Goal: Communication & Community: Answer question/provide support

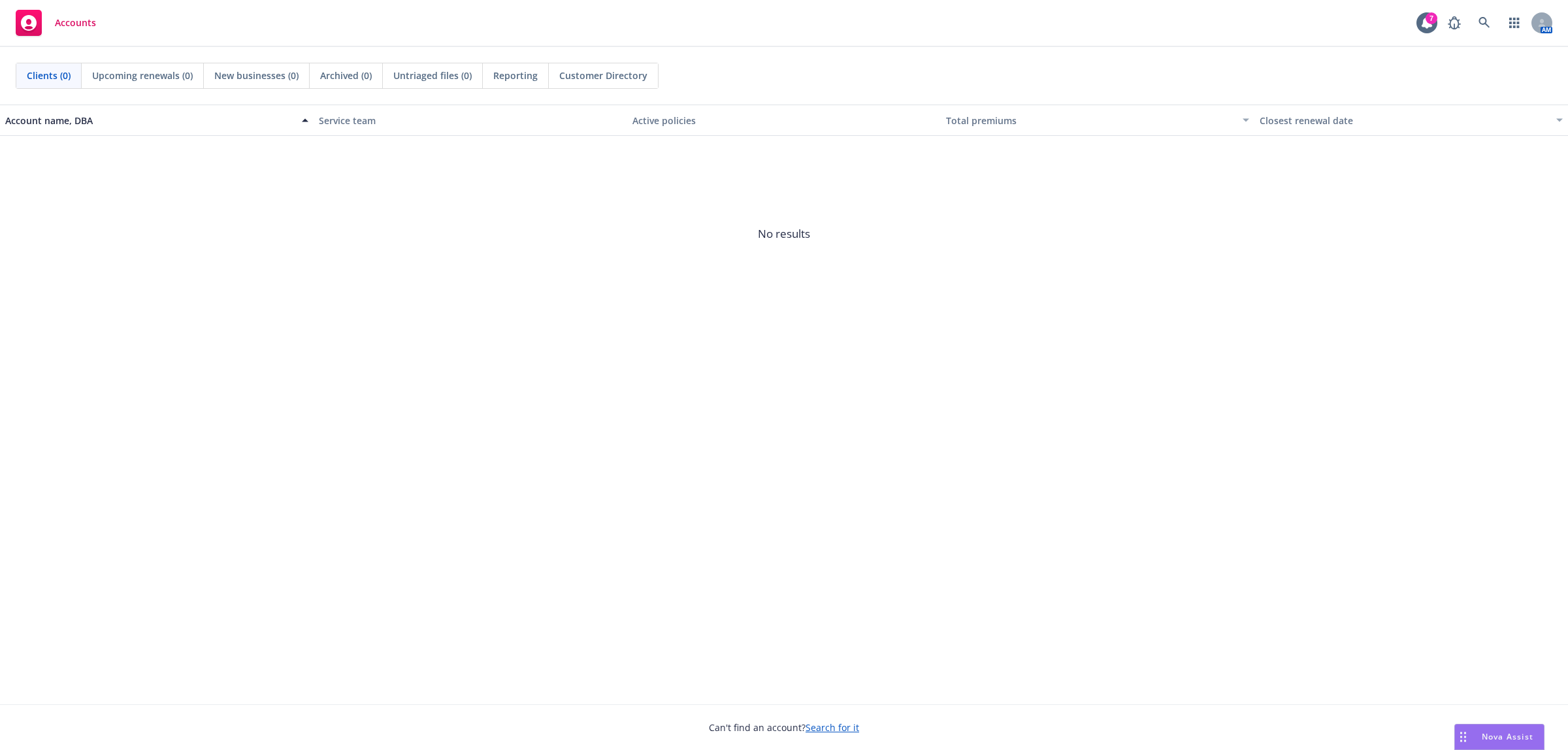
click at [1483, 732] on span "Nova Assist" at bounding box center [1507, 737] width 52 height 11
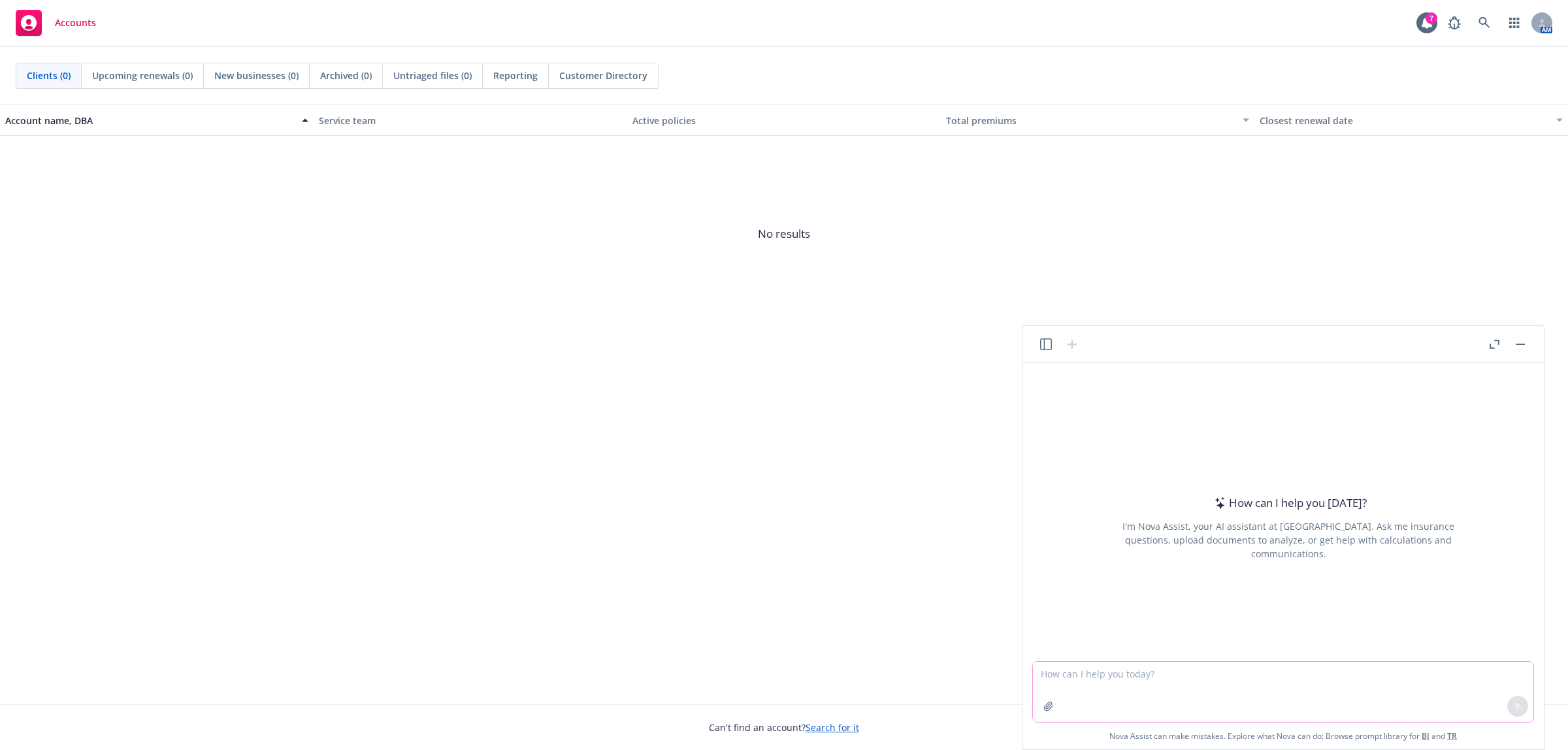
click at [1101, 674] on textarea at bounding box center [1283, 692] width 501 height 60
paste textarea "Hi Linnea, Good Morning! Yes, no problem at all. I'll reach out to Kaiser to ha…"
type textarea "Hi Linnea, Good Morning! Yes, no problem at all. I'll reach out to Kaiser to ha…"
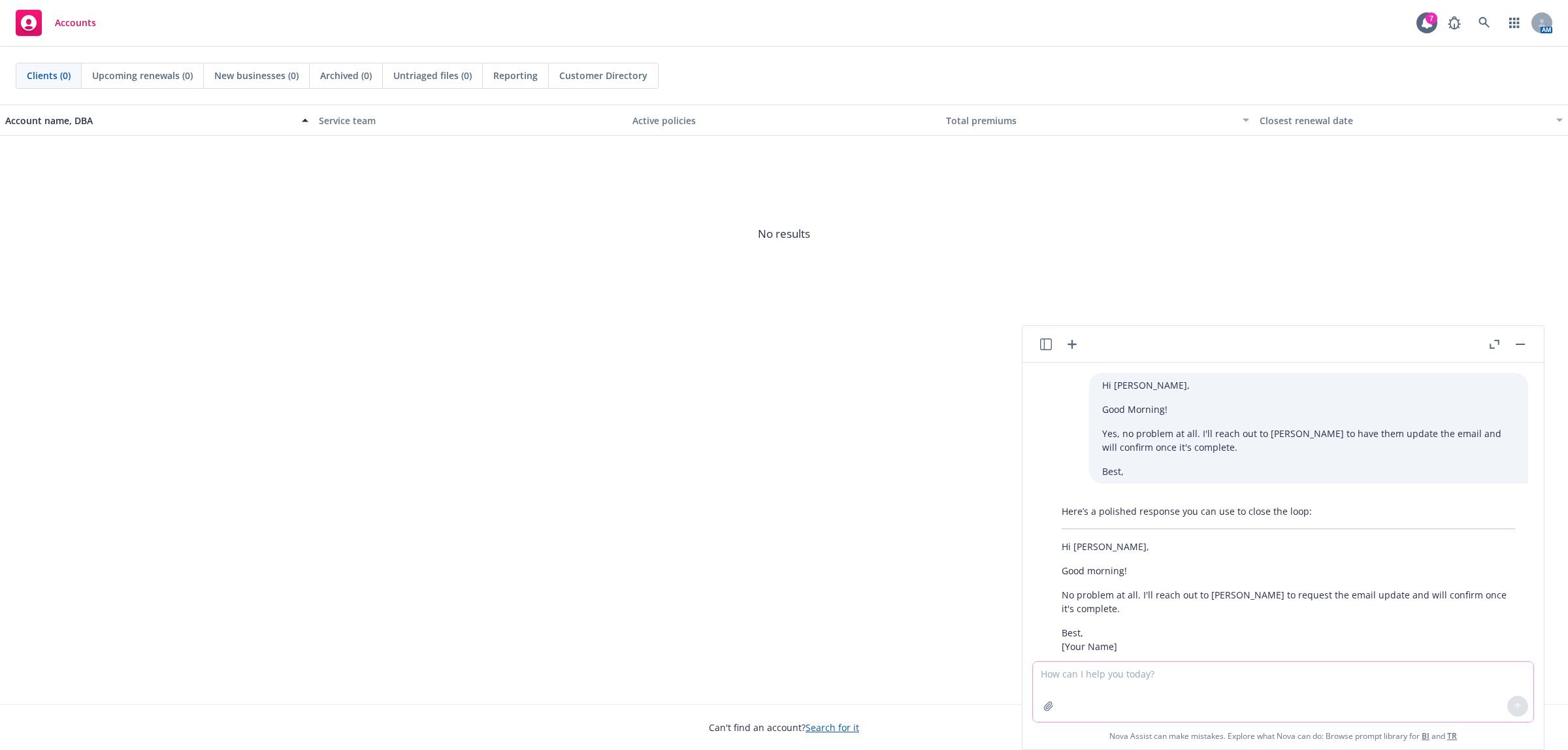
scroll to position [64, 0]
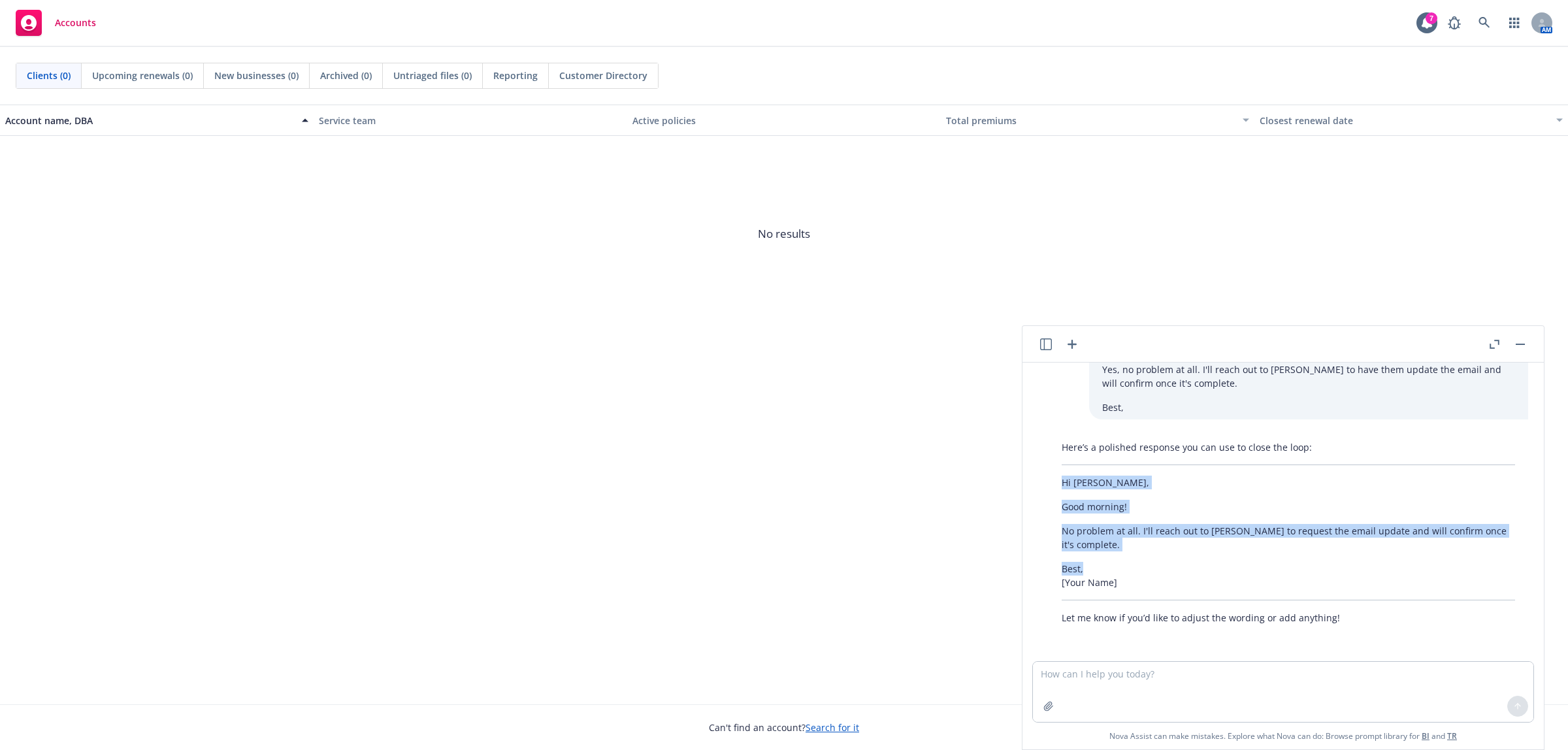
drag, startPoint x: 1085, startPoint y: 566, endPoint x: 1040, endPoint y: 471, distance: 105.1
click at [1040, 471] on div "Here’s a polished response you can use to close the loop: Hi Linnea, Good morni…" at bounding box center [1288, 533] width 501 height 195
copy div "Hi Linnea, Good morning! No problem at all. I'll reach out to Kaiser to request…"
click at [1490, 345] on icon "button" at bounding box center [1495, 344] width 10 height 9
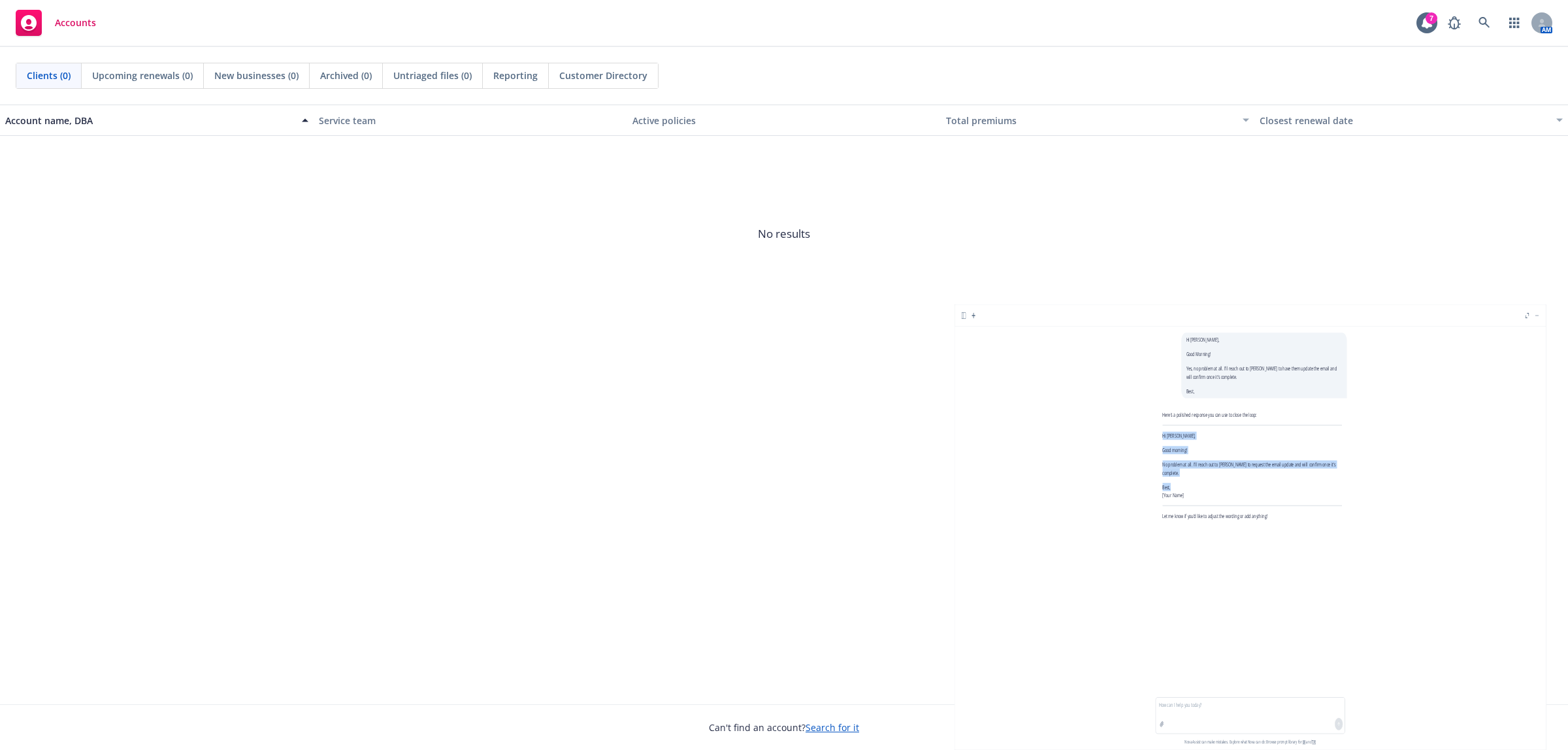
scroll to position [0, 0]
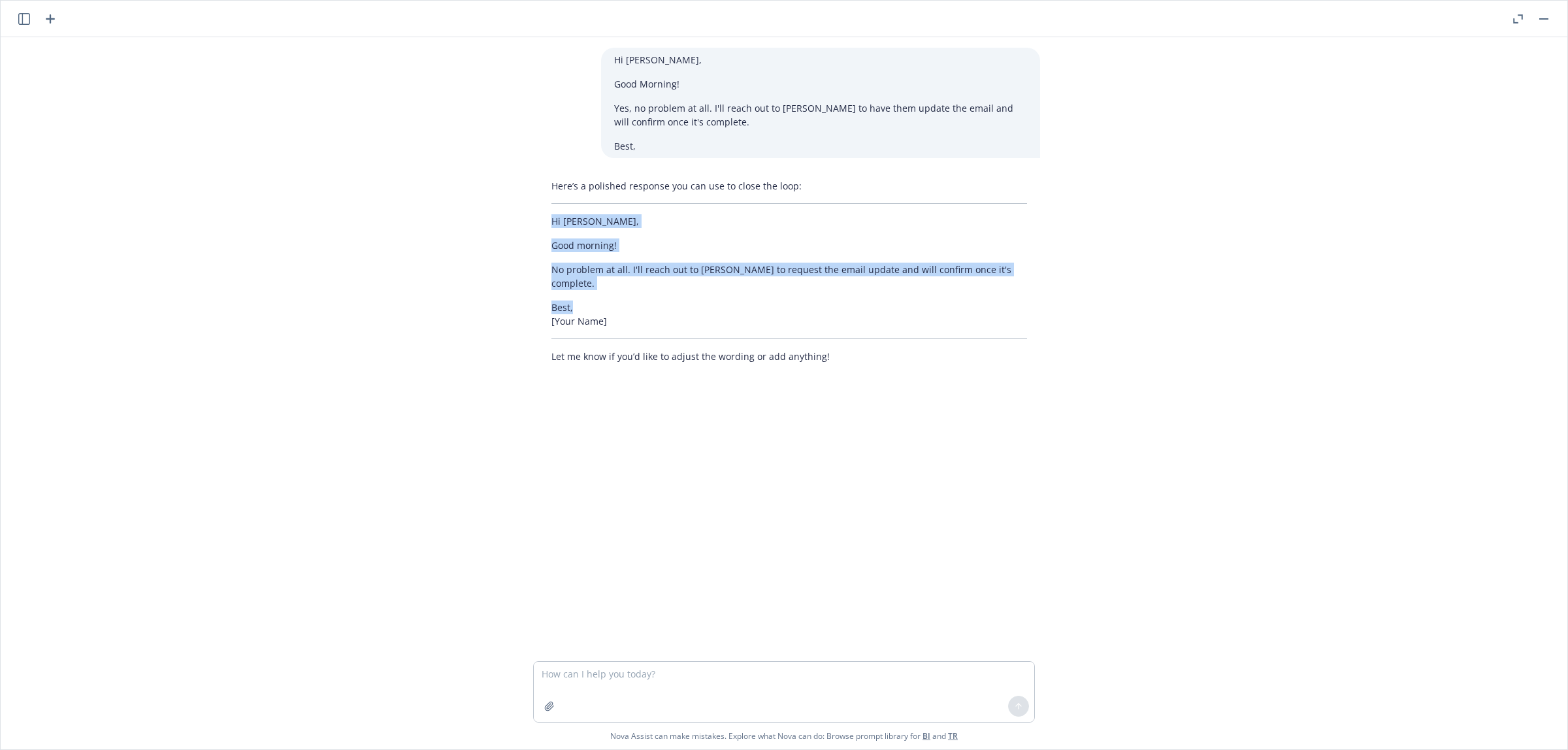
click at [415, 216] on div "Hi Linnea, Good Morning! Yes, no problem at all. I'll reach out to Kaiser to ha…" at bounding box center [784, 349] width 1556 height 624
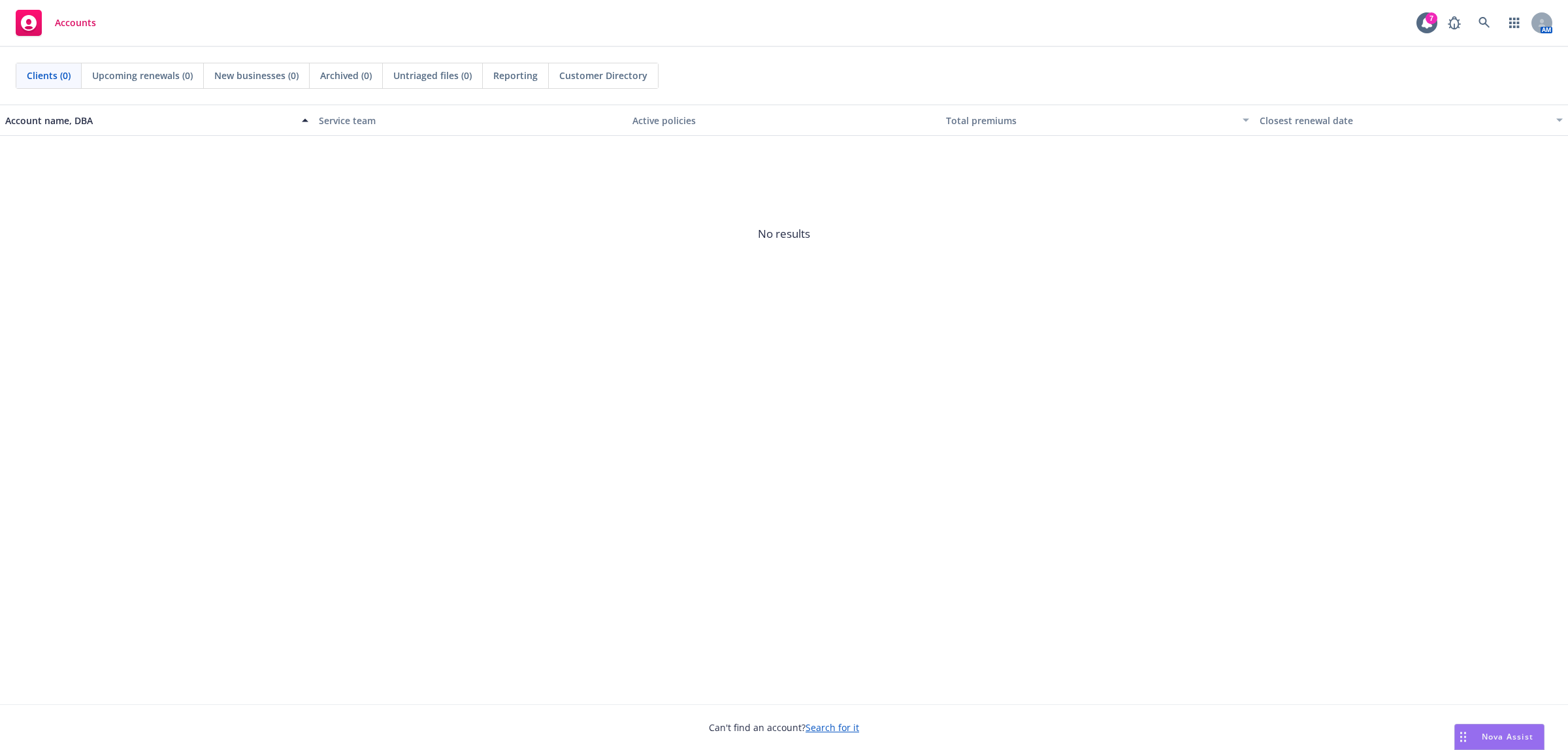
click at [1511, 732] on span "Nova Assist" at bounding box center [1507, 737] width 52 height 11
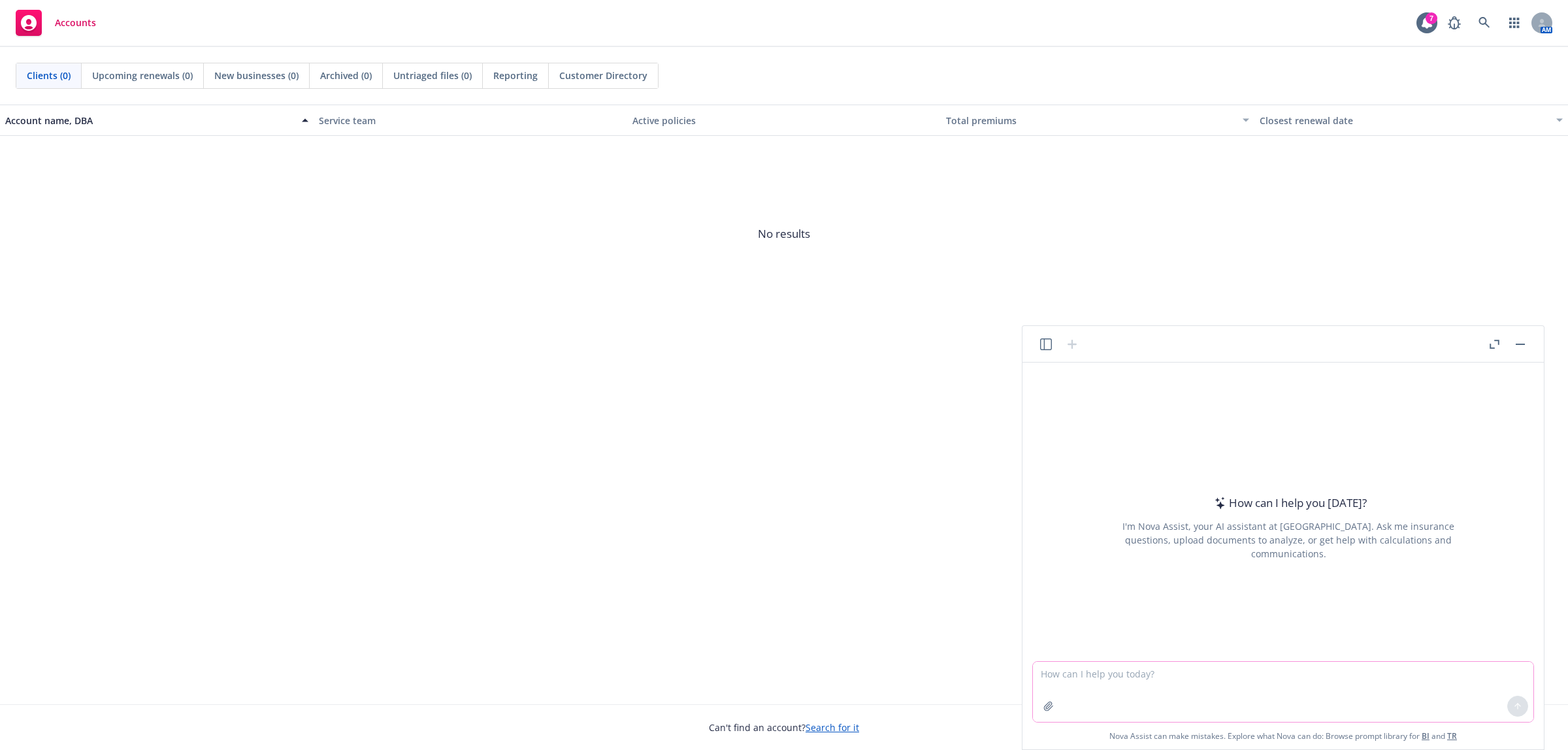
click at [1307, 686] on textarea at bounding box center [1283, 692] width 501 height 60
paste textarea "received a termination by omission report last weekend, which was sent to [PERS…"
type textarea "received a termination by omission report last weekend, which was sent to [PERS…"
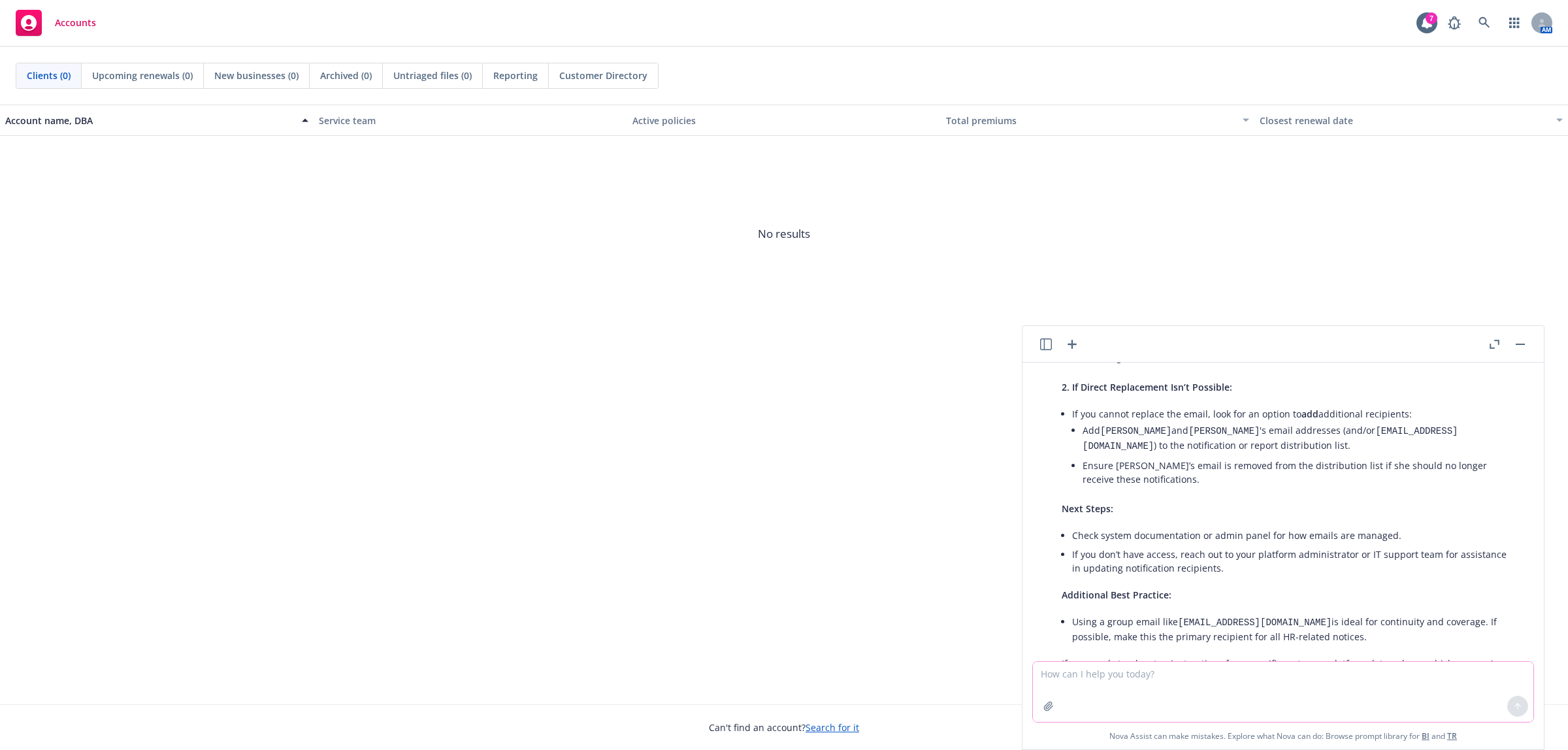
scroll to position [295, 0]
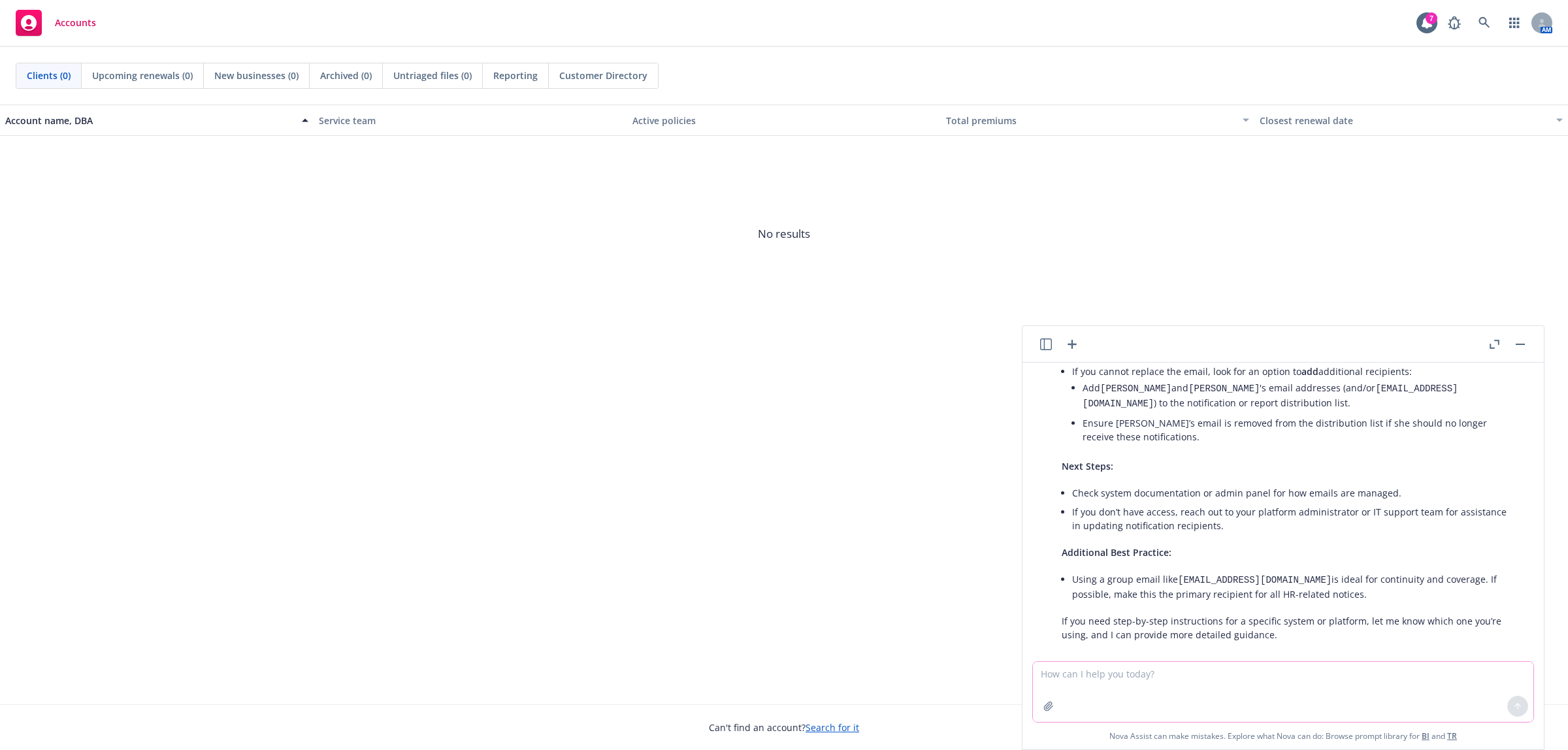
click at [1064, 678] on textarea at bounding box center [1283, 692] width 501 height 60
type textarea "Can you please polish this email:"
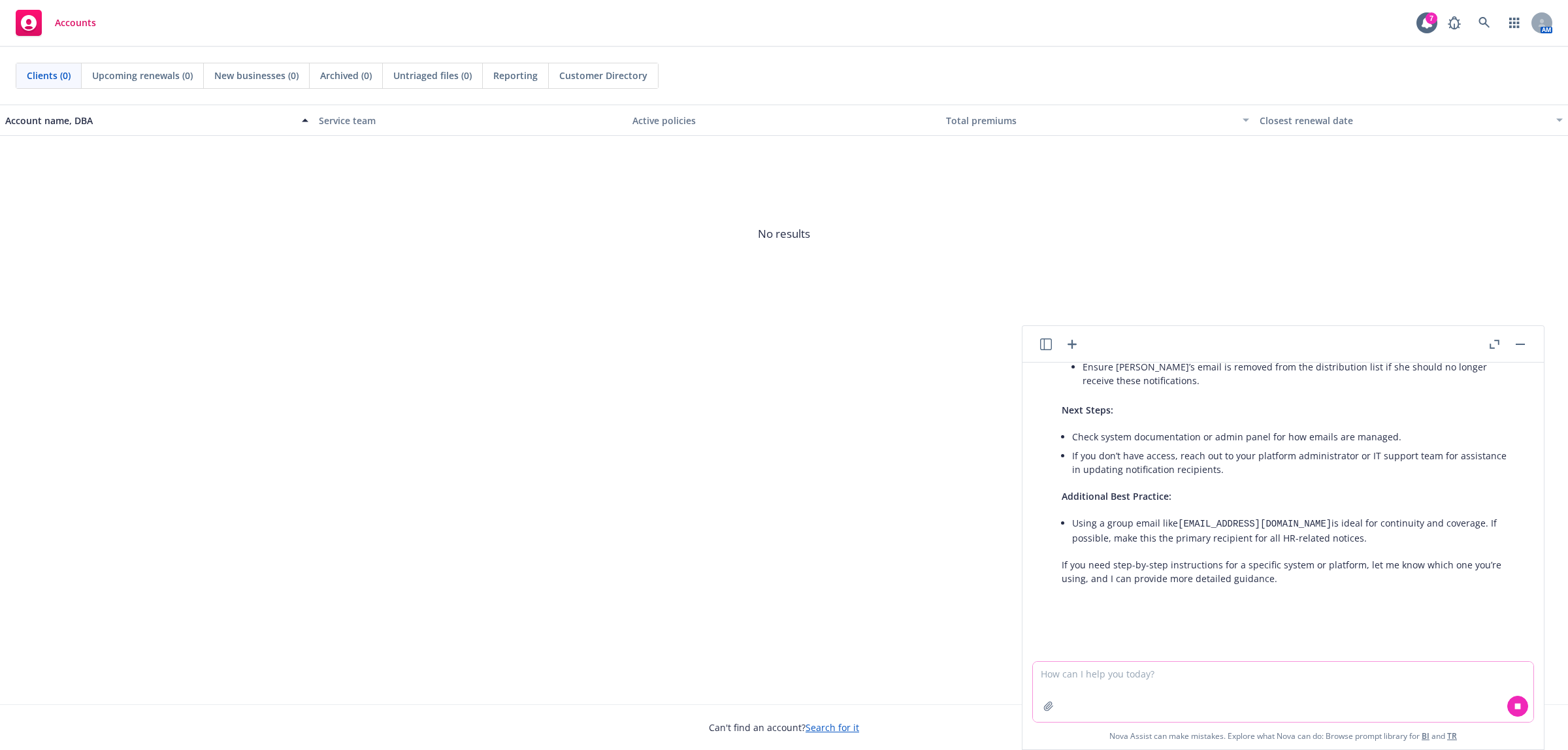
scroll to position [354, 0]
paste textarea "received a termination by omission report last weekend, which was sent to [PERS…"
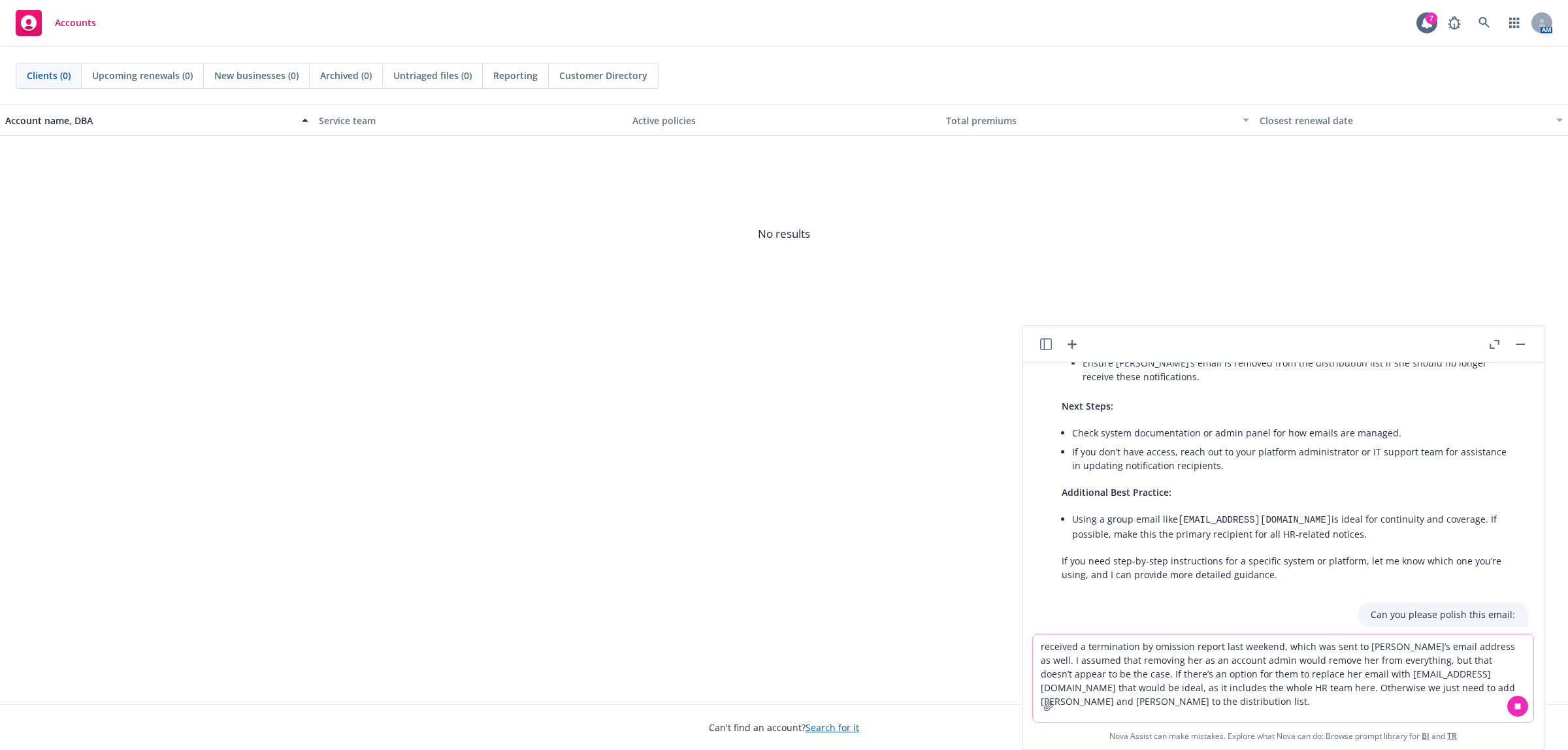
scroll to position [402, 0]
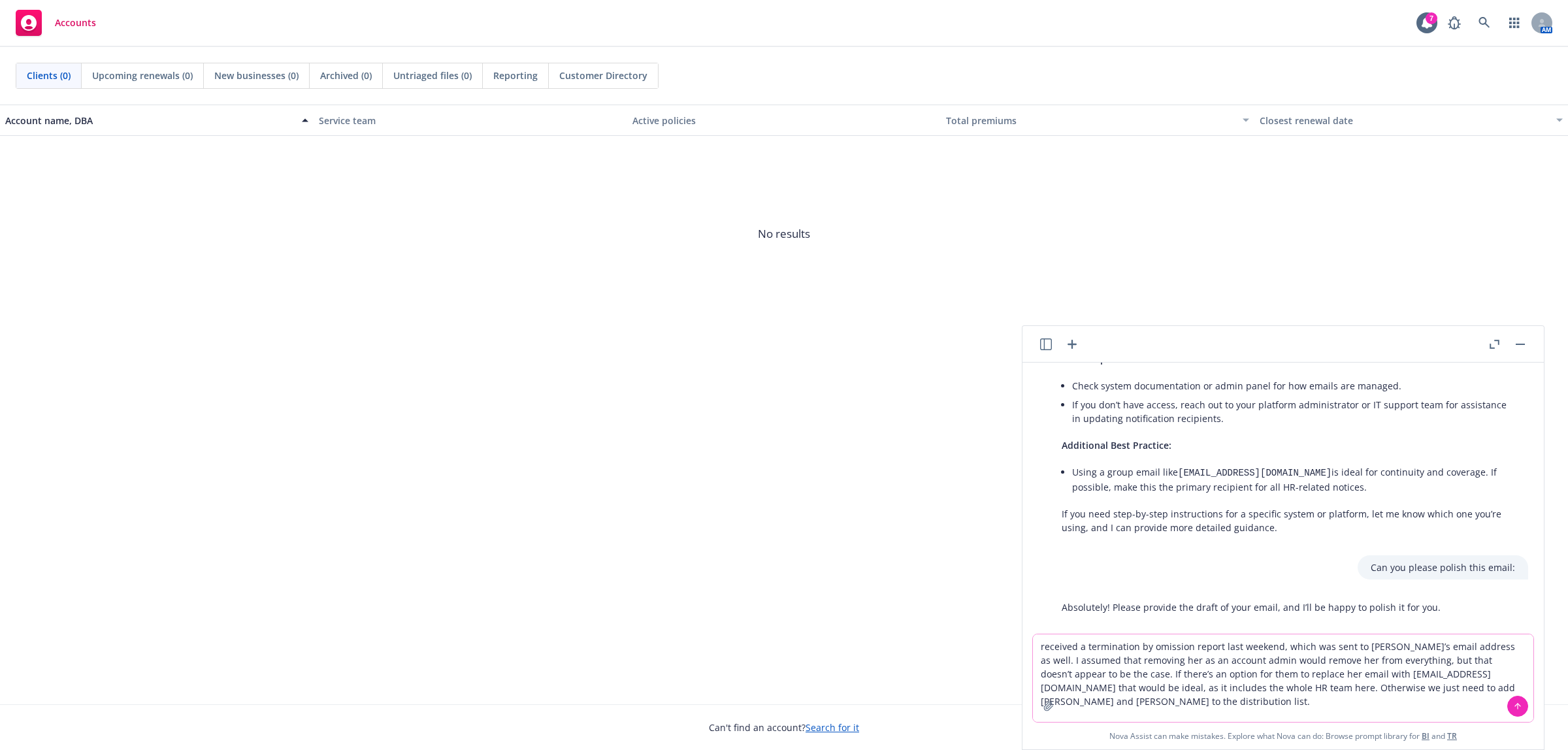
click at [1095, 668] on textarea "received a termination by omission report last weekend, which was sent to [PERS…" at bounding box center [1283, 678] width 501 height 88
click at [1268, 670] on textarea "received a termination by omission report last weekend, which was sent to [PERS…" at bounding box center [1283, 678] width 501 height 88
paste textarea "Hi [PERSON_NAME] and [PERSON_NAME], Happy [DATE]! Can you please confirm who at…"
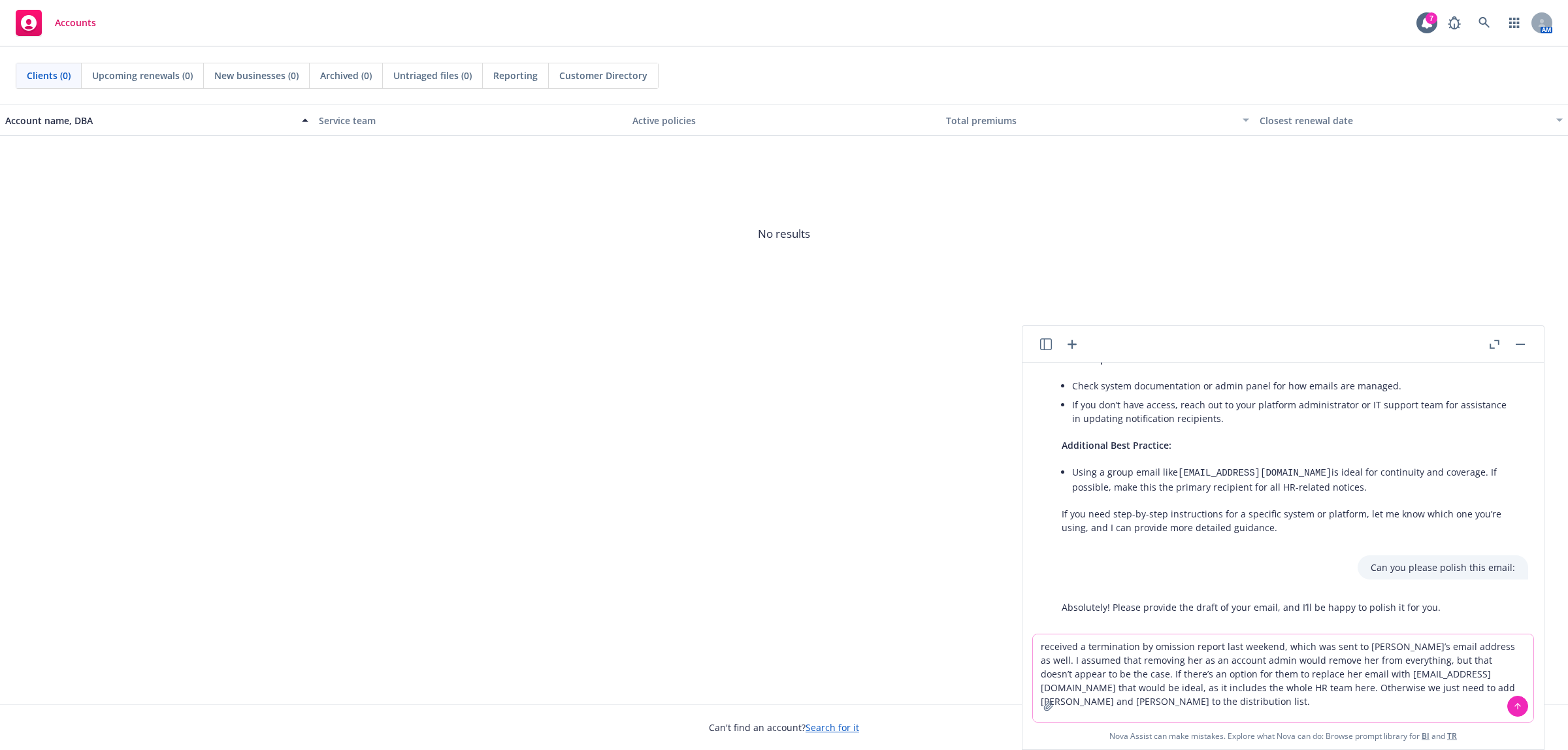
type textarea "Hi [PERSON_NAME] and [PERSON_NAME], Happy [DATE]! Can you please confirm who at…"
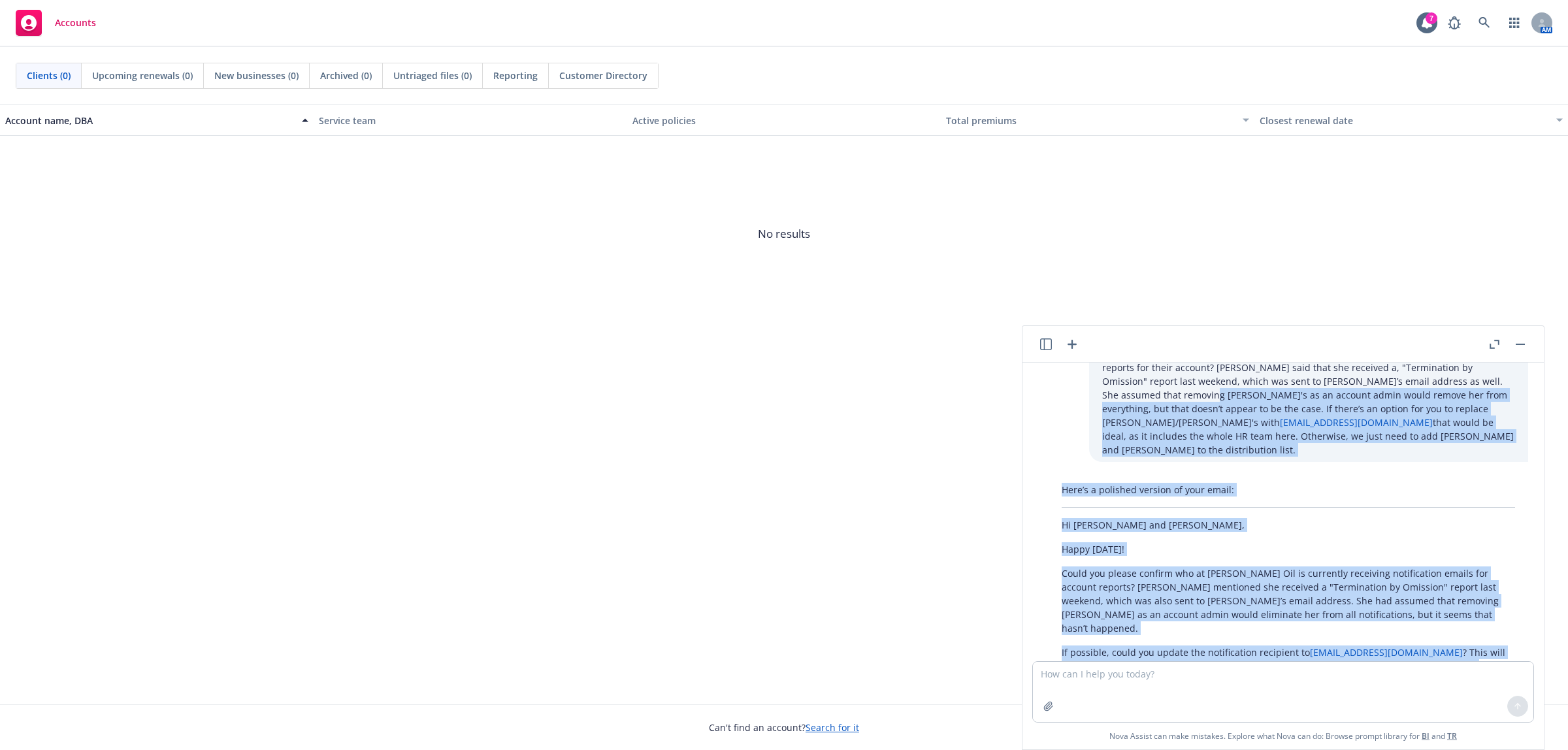
scroll to position [737, 0]
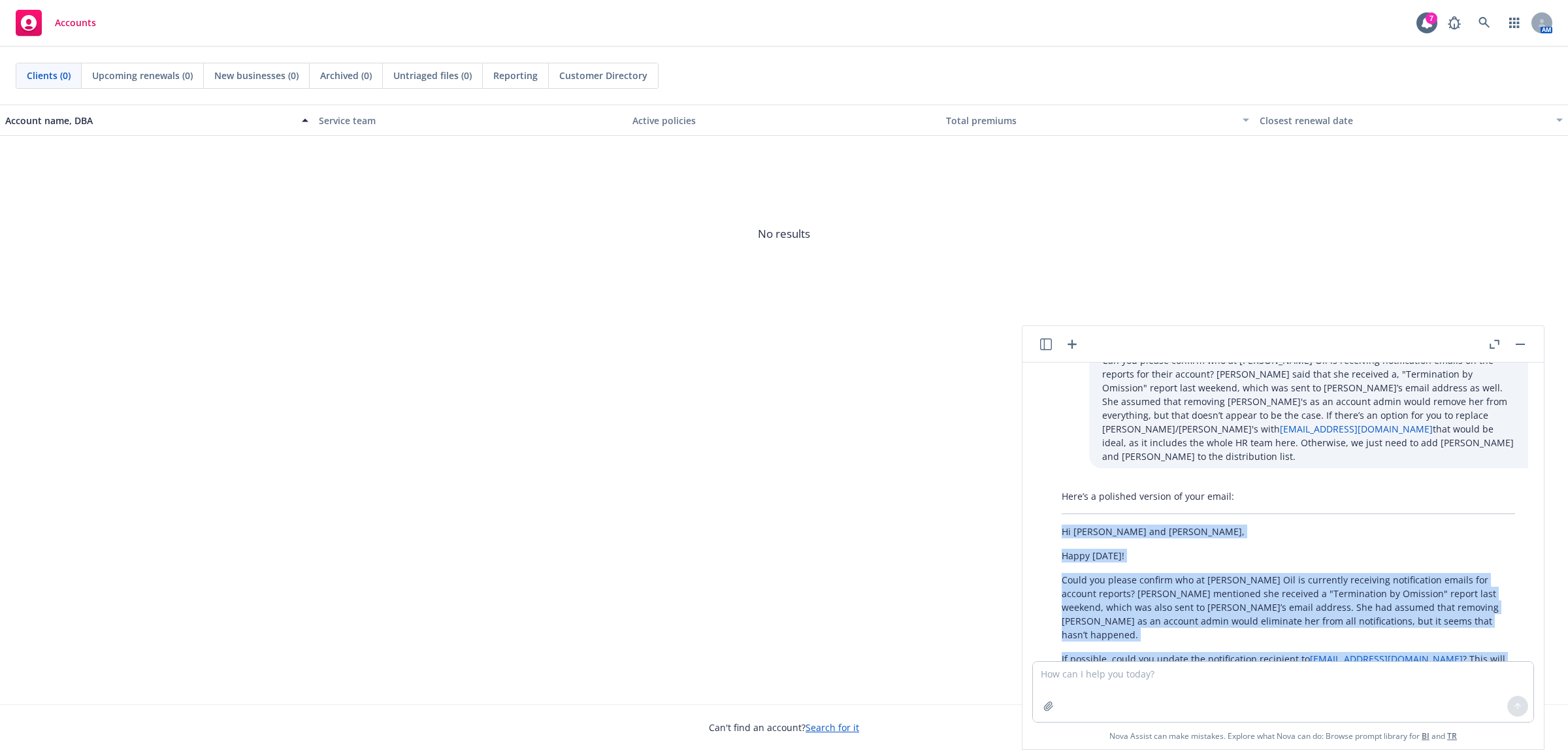
drag, startPoint x: 1082, startPoint y: 565, endPoint x: 1050, endPoint y: 491, distance: 80.6
click at [1050, 491] on div "Here’s a polished version of your email: Hi [PERSON_NAME] and [PERSON_NAME], Ha…" at bounding box center [1289, 639] width 479 height 311
copy div "Hi [PERSON_NAME] and [PERSON_NAME], Happy [DATE]! Could you please confirm who …"
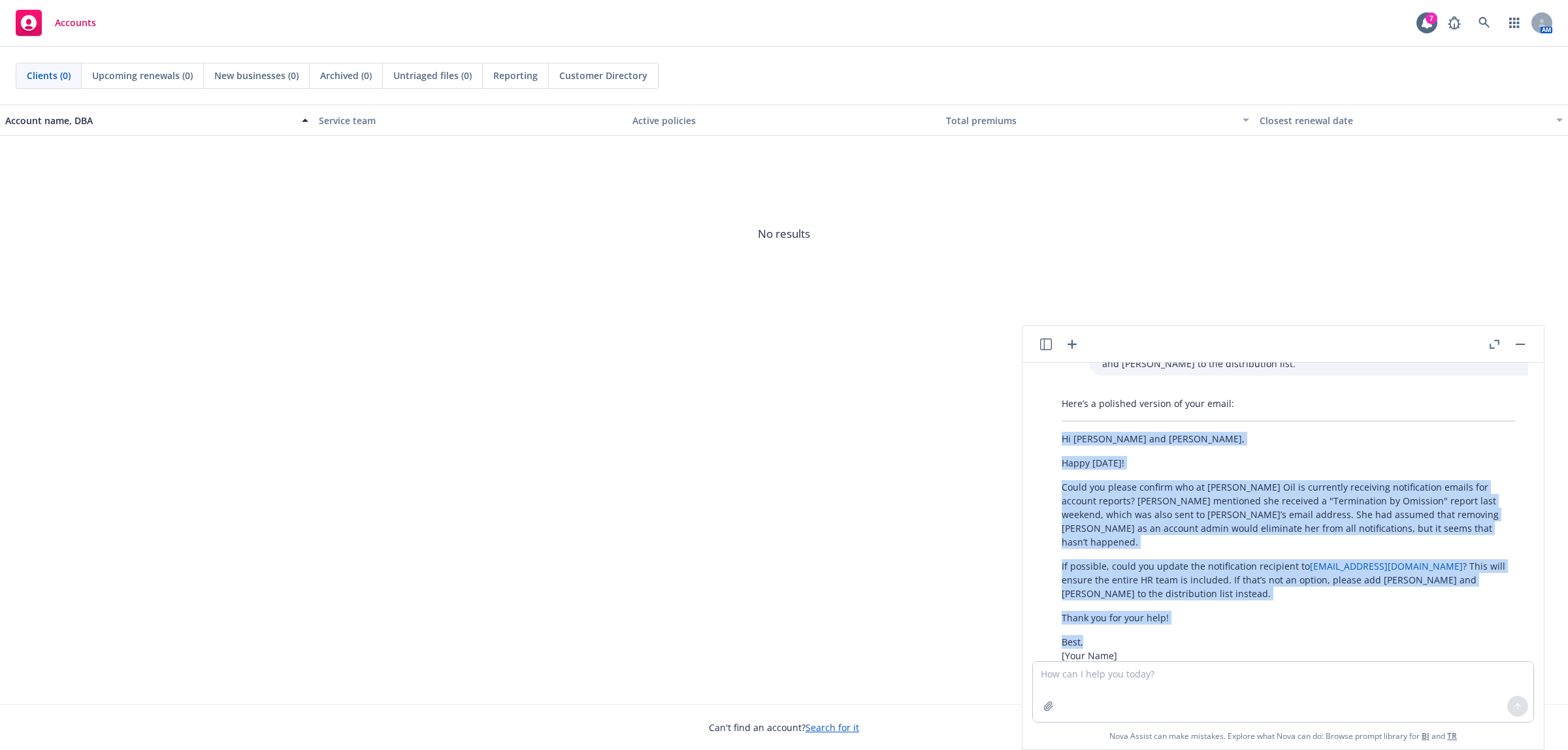
scroll to position [858, 0]
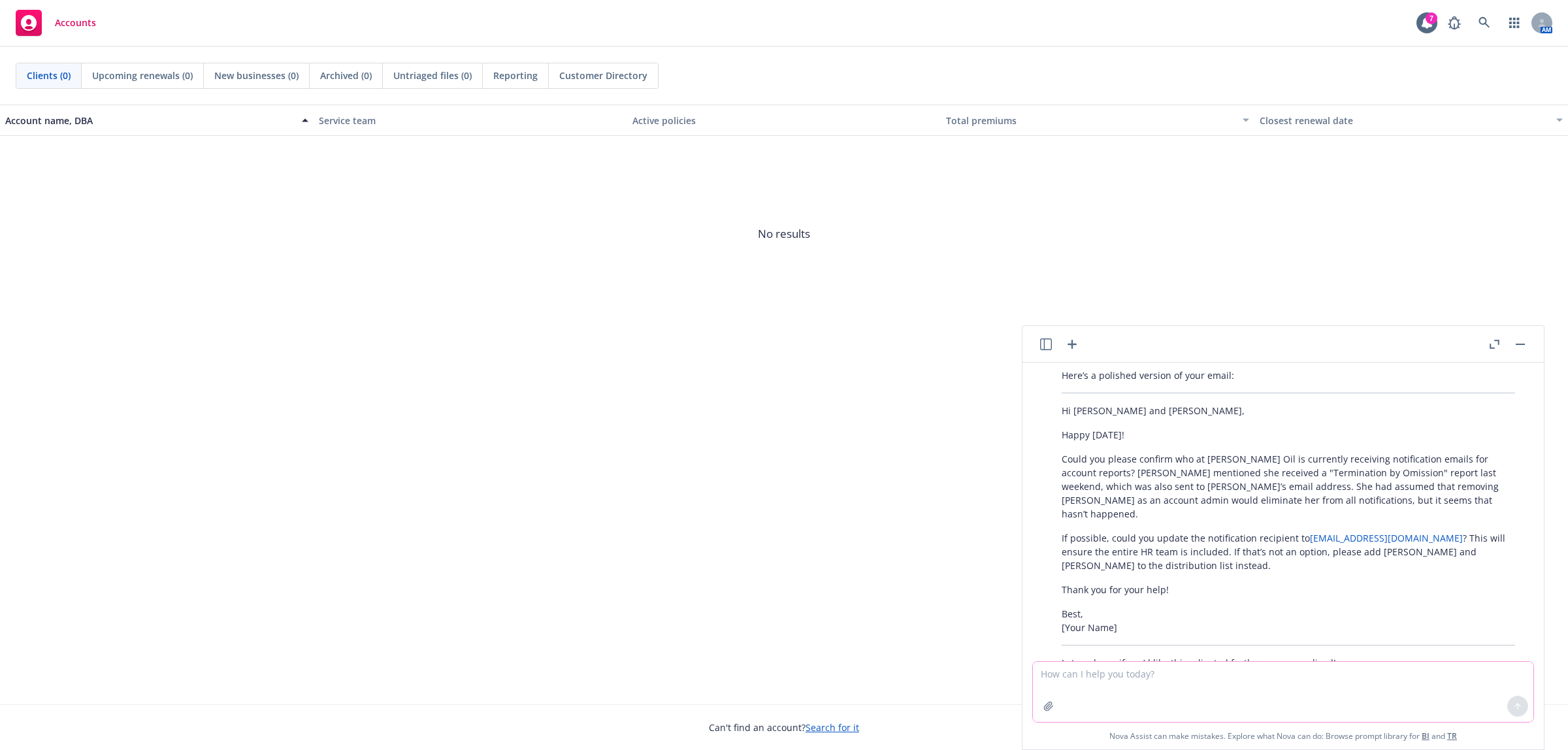
click at [1179, 673] on textarea at bounding box center [1283, 692] width 501 height 60
paste textarea "Hi [PERSON_NAME], Did she forget to upload the "latest date case pending item t…"
type textarea "Hi [PERSON_NAME], Did she forget to upload the "latest date case pending item t…"
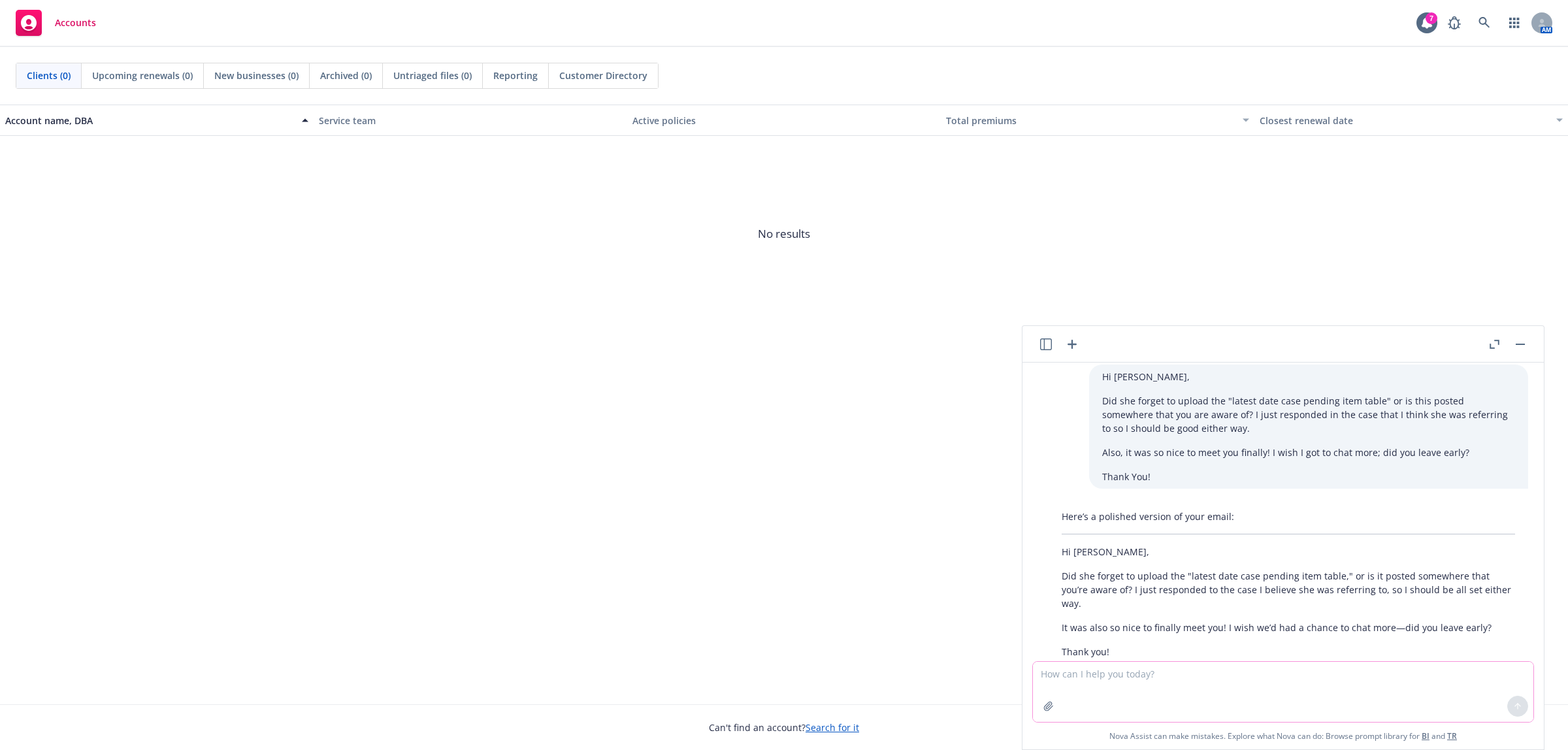
scroll to position [1210, 0]
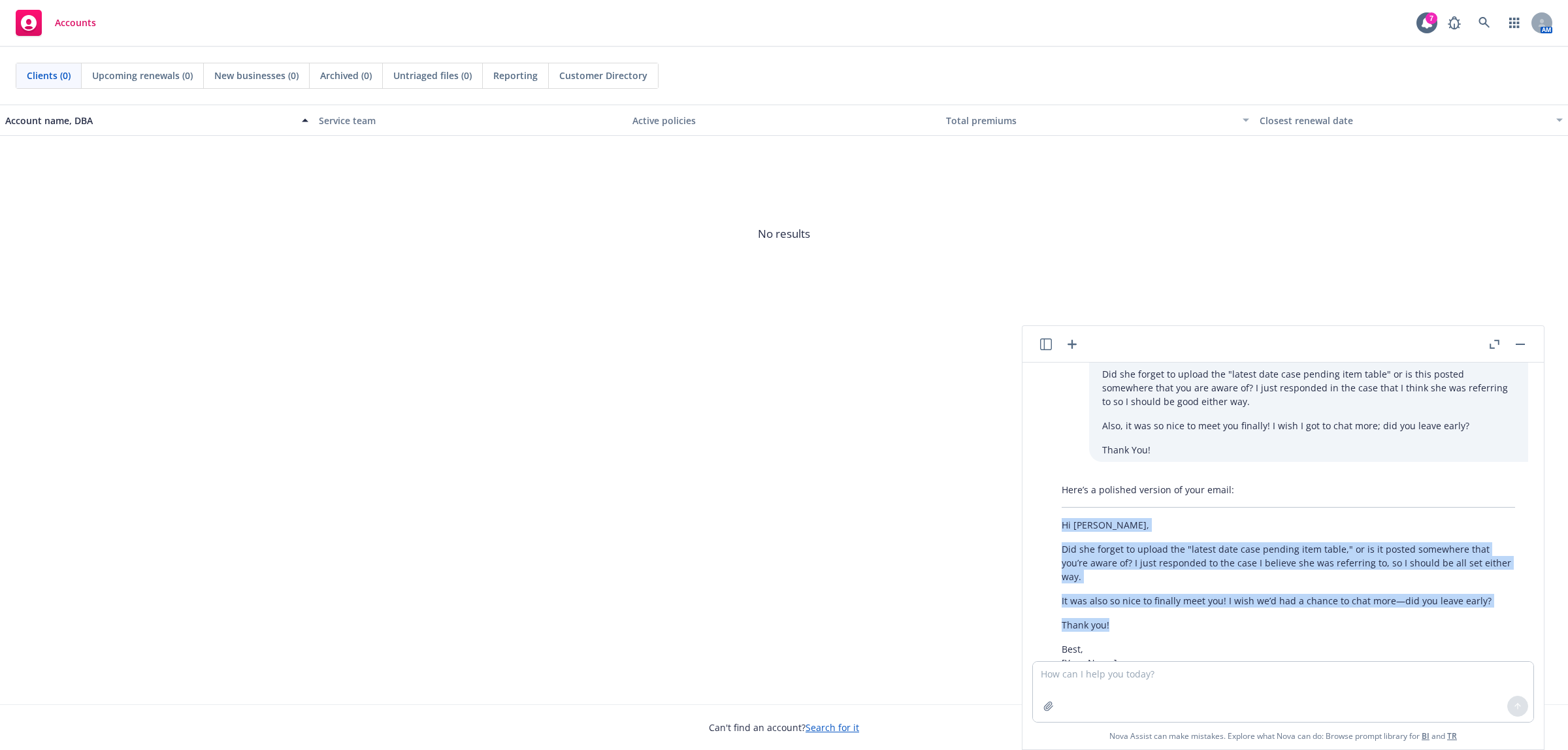
drag, startPoint x: 1112, startPoint y: 579, endPoint x: 1039, endPoint y: 478, distance: 124.6
click at [1039, 478] on div "Here’s a polished version of your email: Hi [PERSON_NAME], Did she forget to up…" at bounding box center [1288, 576] width 501 height 197
copy div "Hi [PERSON_NAME], Did she forget to upload the "latest date case pending item t…"
